Goal: Navigation & Orientation: Find specific page/section

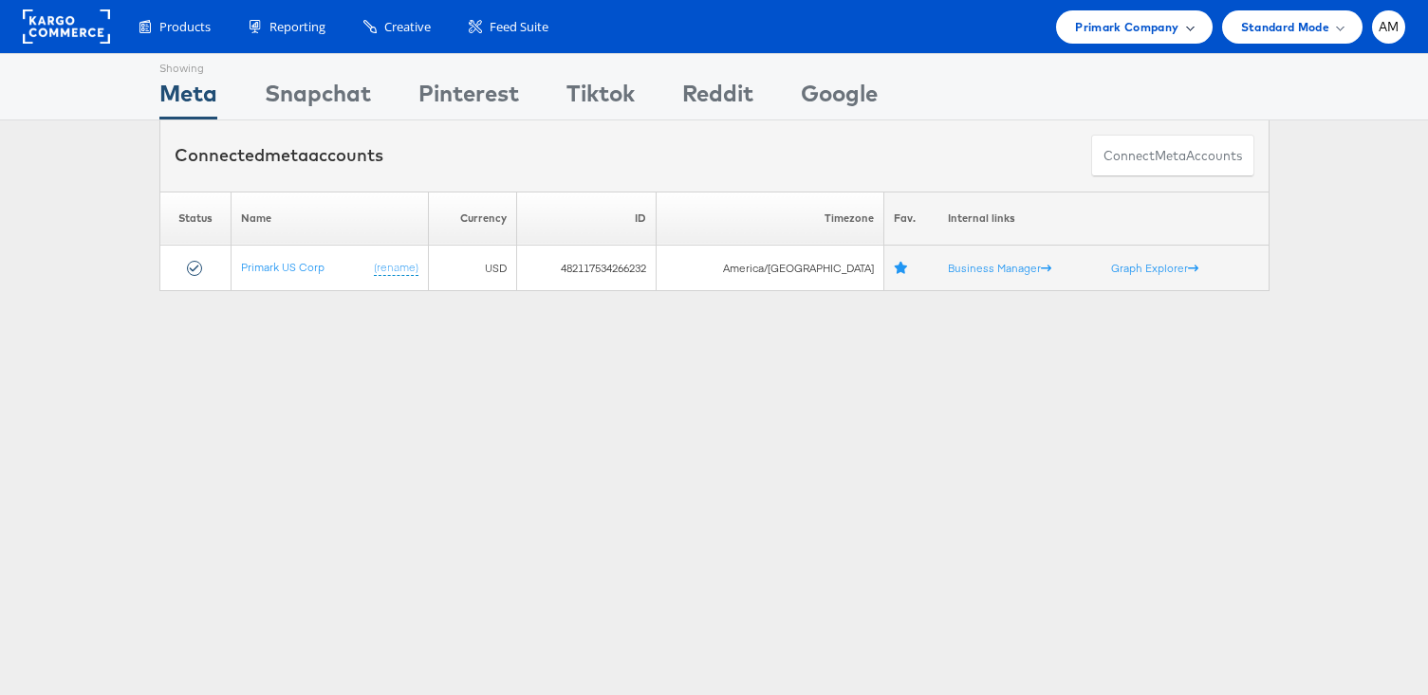
click at [1108, 36] on span "Primark Company" at bounding box center [1126, 27] width 103 height 20
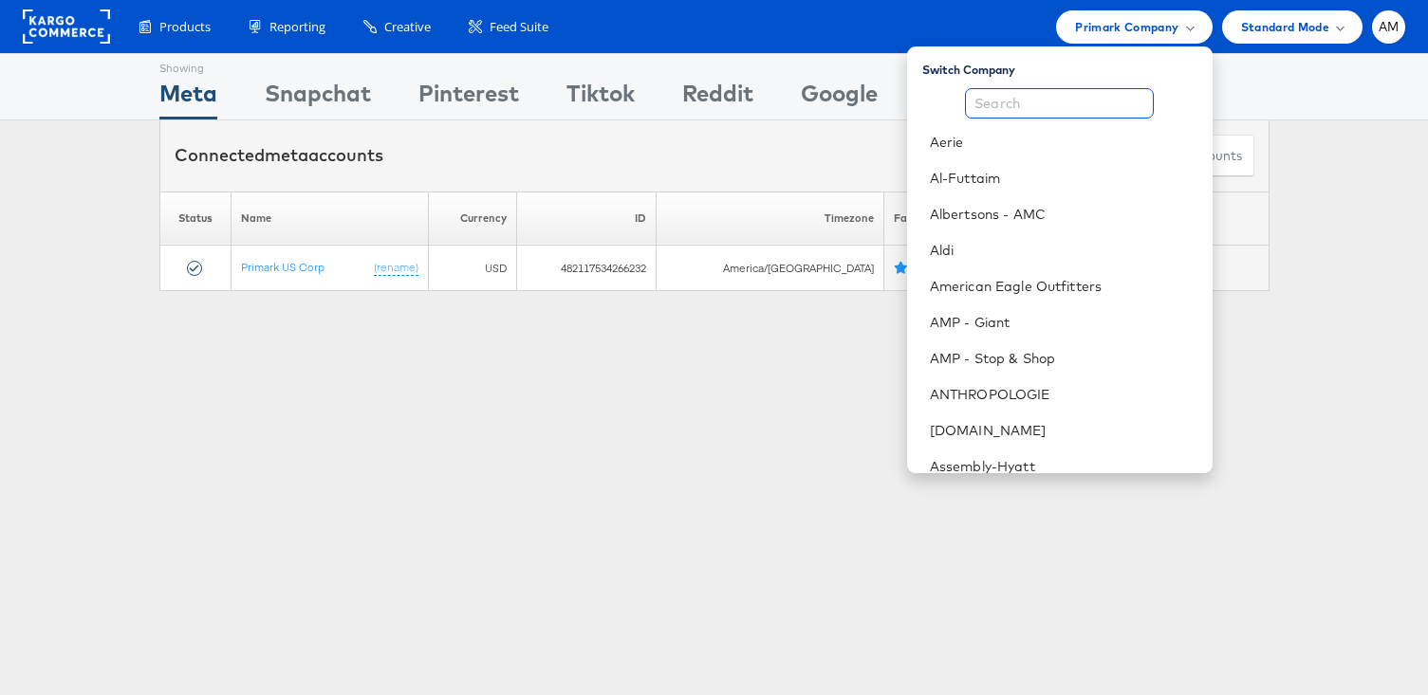
click at [1042, 98] on input "text" at bounding box center [1059, 103] width 189 height 30
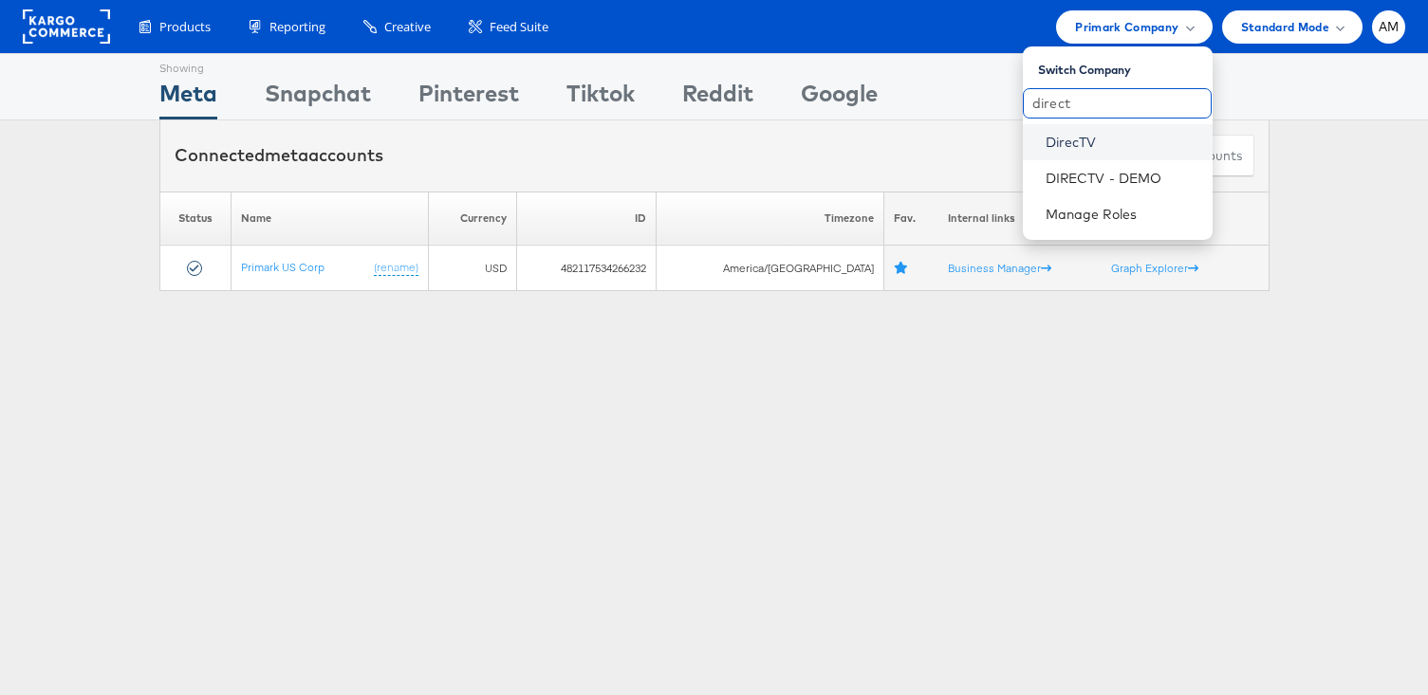
type input "direct"
click at [1063, 149] on link "DirecTV" at bounding box center [1121, 142] width 152 height 19
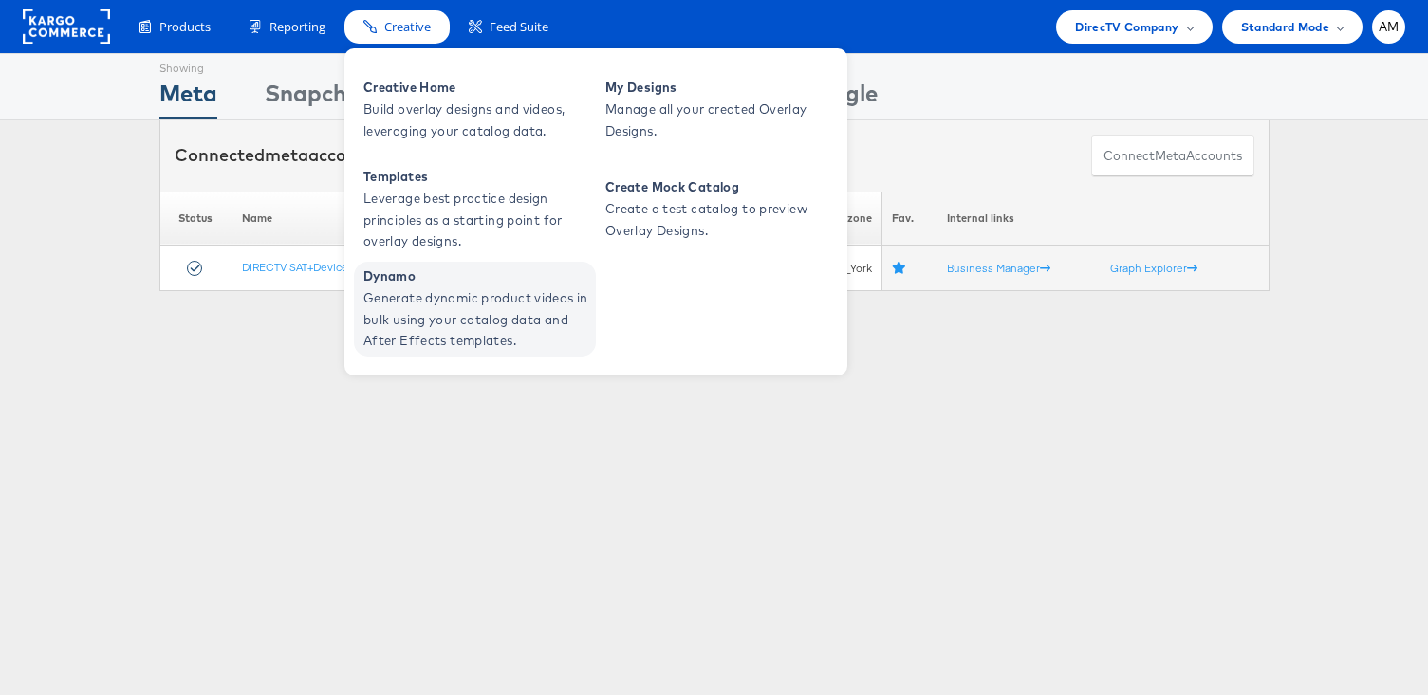
click at [474, 291] on span "Generate dynamic product videos in bulk using your catalog data and After Effec…" at bounding box center [477, 319] width 228 height 64
